Goal: Navigation & Orientation: Find specific page/section

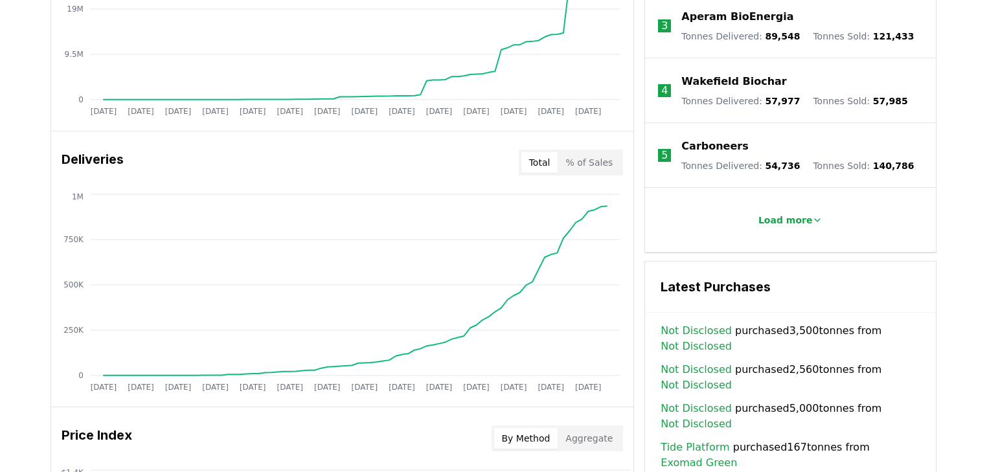
scroll to position [674, 0]
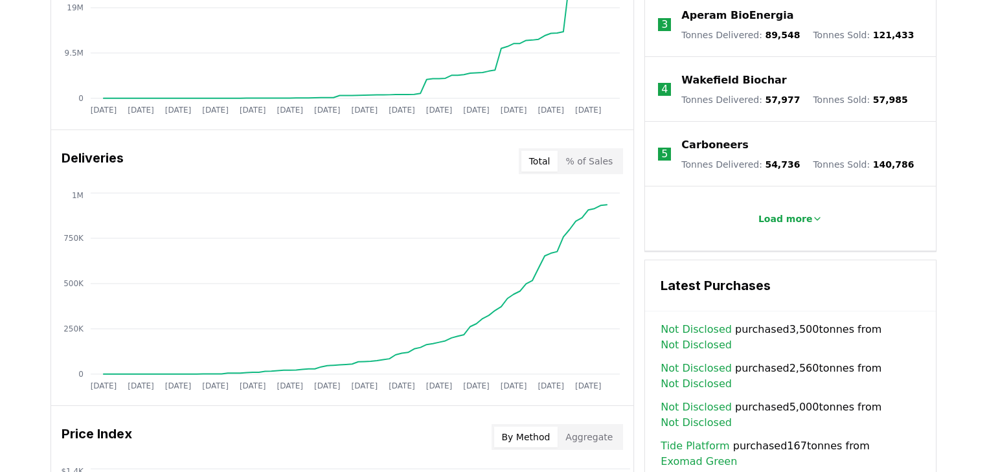
click at [584, 163] on button "% of Sales" at bounding box center [589, 161] width 63 height 21
click at [537, 161] on button "Total" at bounding box center [539, 161] width 37 height 21
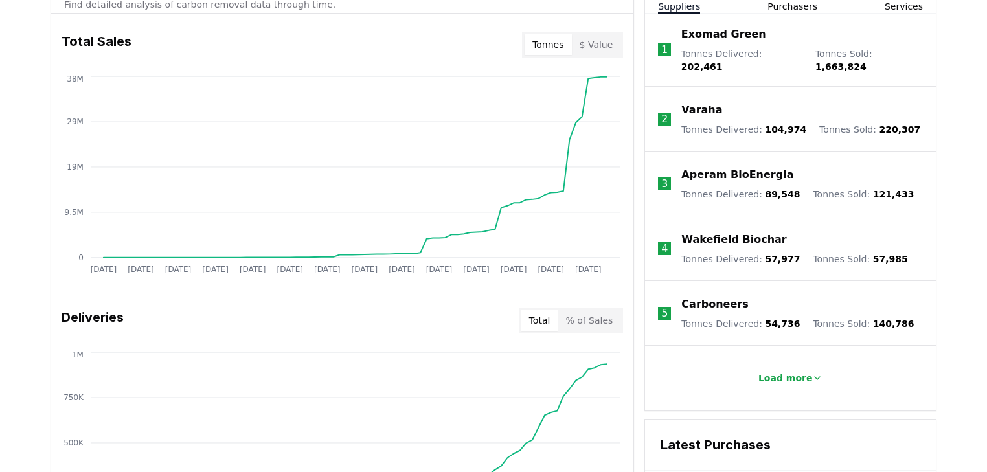
scroll to position [363, 0]
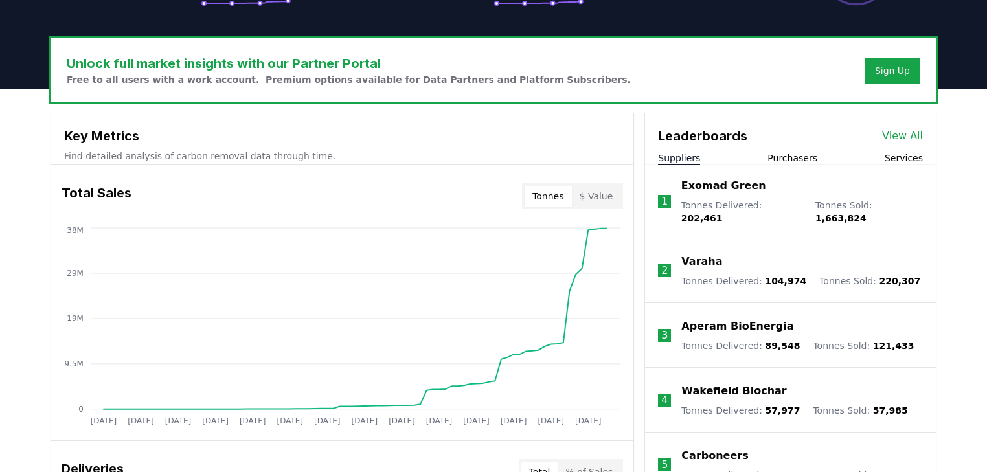
click at [602, 197] on button "$ Value" at bounding box center [596, 196] width 49 height 21
click at [552, 199] on button "Tonnes" at bounding box center [548, 196] width 47 height 21
click at [591, 194] on button "$ Value" at bounding box center [596, 196] width 49 height 21
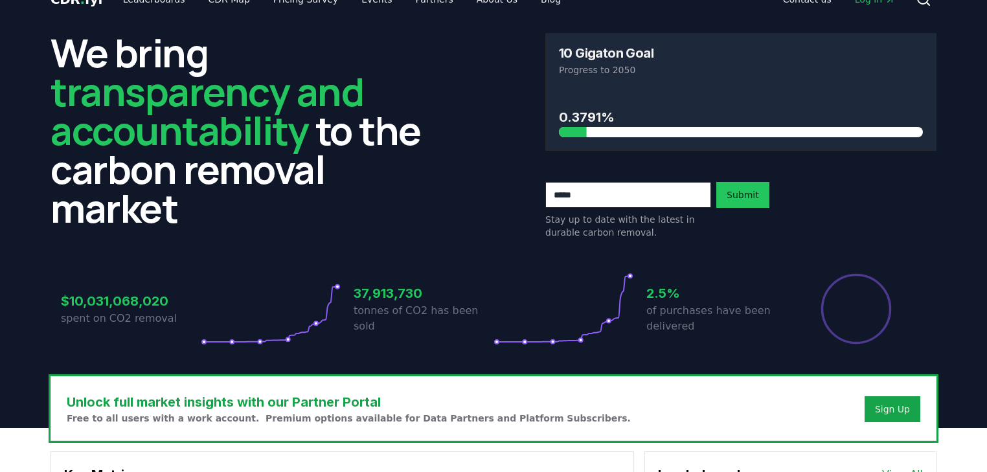
scroll to position [0, 0]
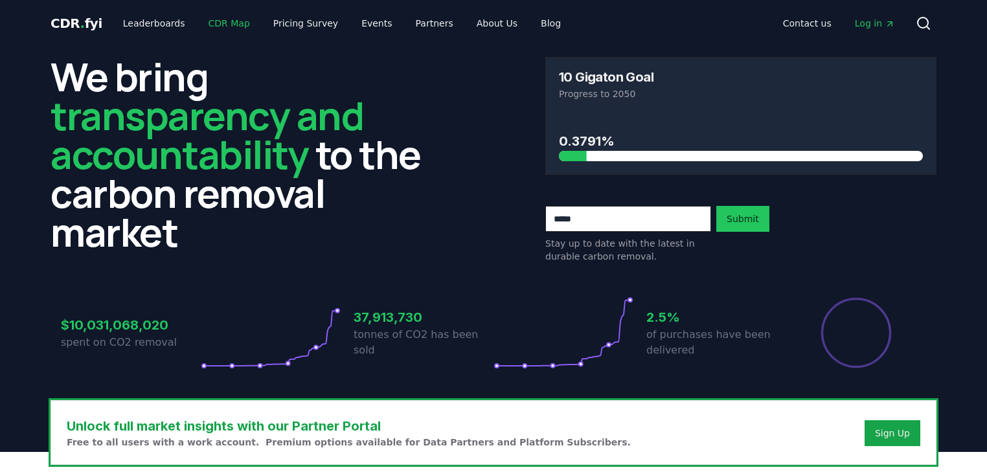
click at [209, 24] on link "CDR Map" at bounding box center [229, 23] width 62 height 23
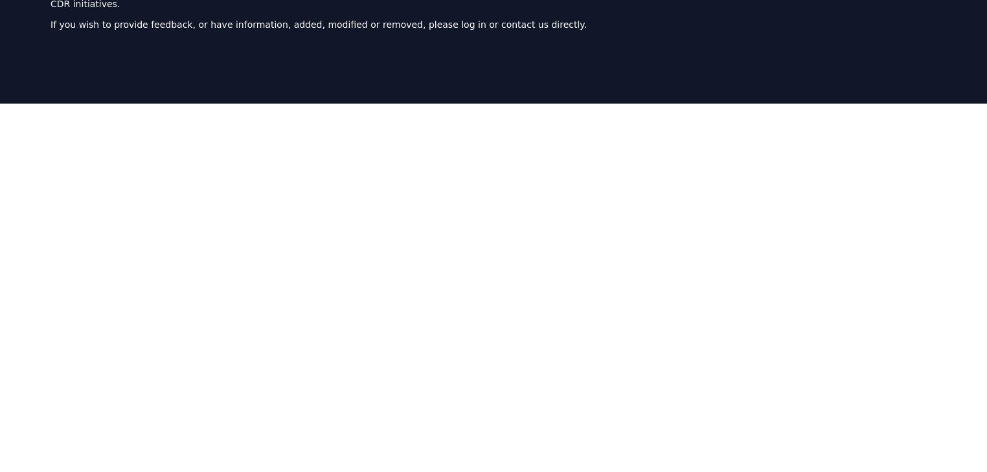
scroll to position [140, 0]
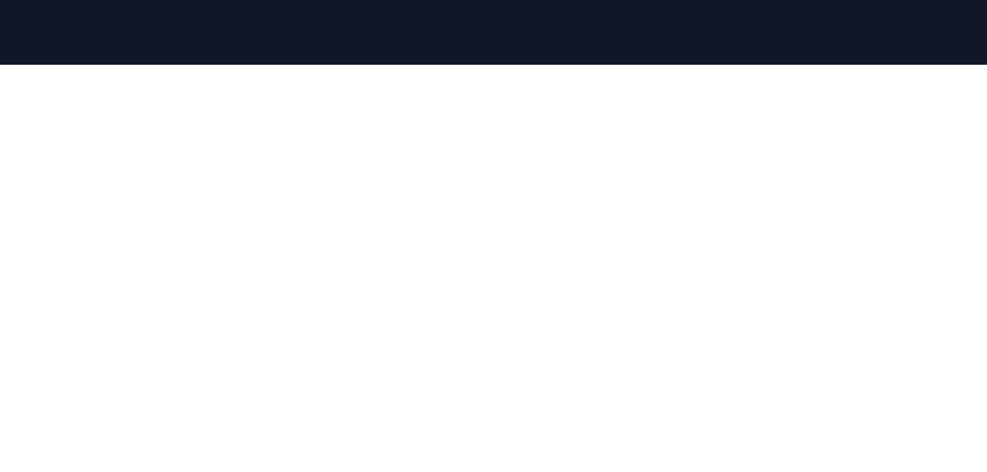
click at [822, 369] on div at bounding box center [493, 301] width 987 height 472
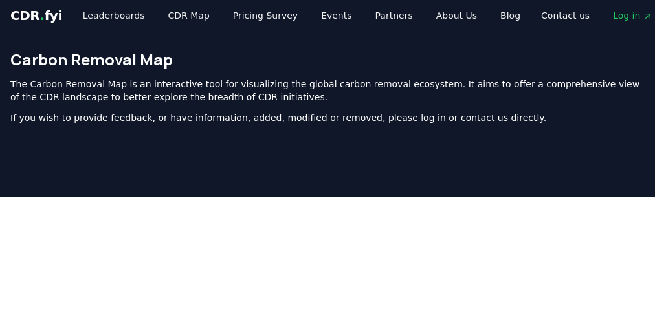
scroll to position [0, 0]
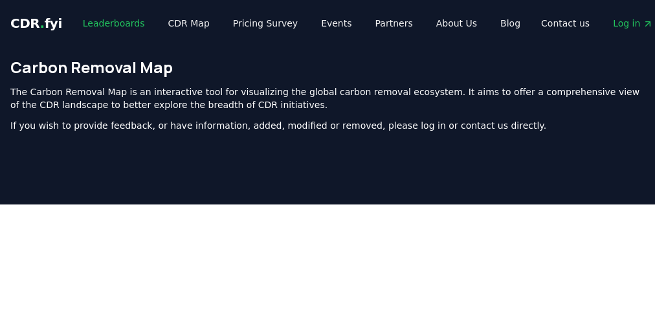
click at [122, 25] on link "Leaderboards" at bounding box center [114, 23] width 83 height 23
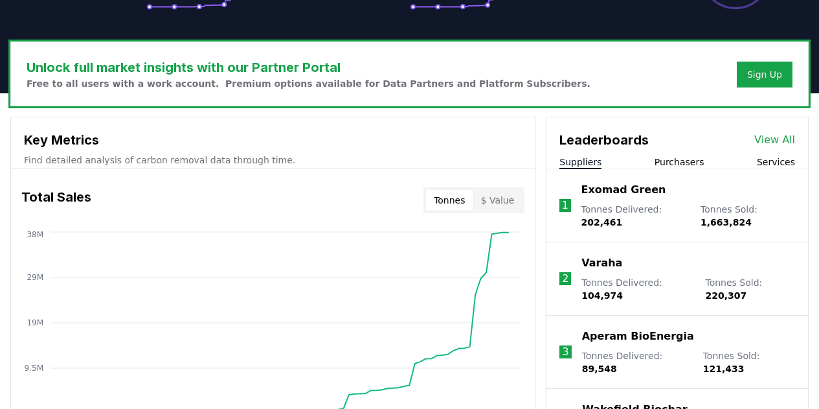
scroll to position [194, 0]
